Goal: Check status: Check status

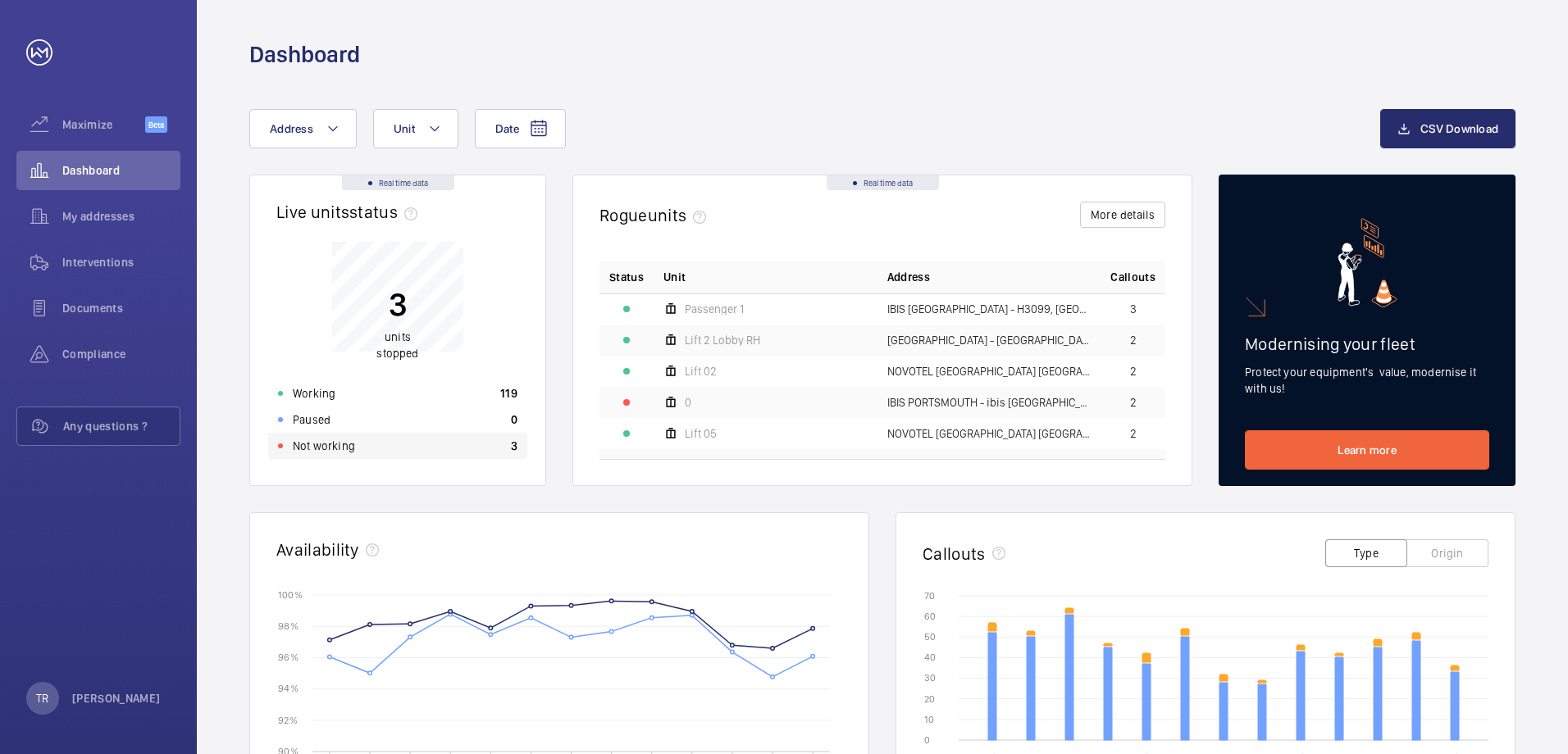
click at [301, 442] on p "Not working" at bounding box center [324, 446] width 63 height 16
